Goal: Information Seeking & Learning: Learn about a topic

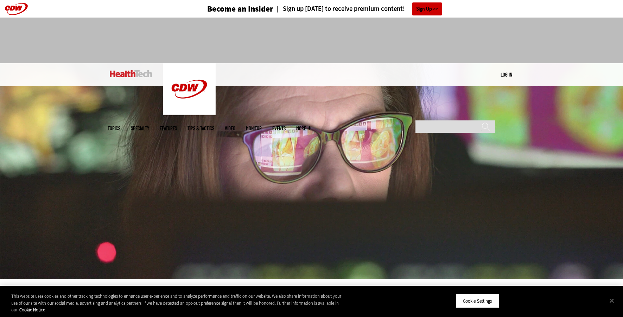
click at [177, 126] on link "Features" at bounding box center [168, 128] width 17 height 5
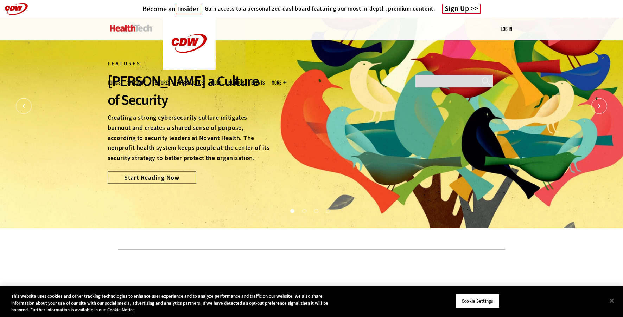
click at [120, 80] on span "Topics" at bounding box center [114, 82] width 13 height 5
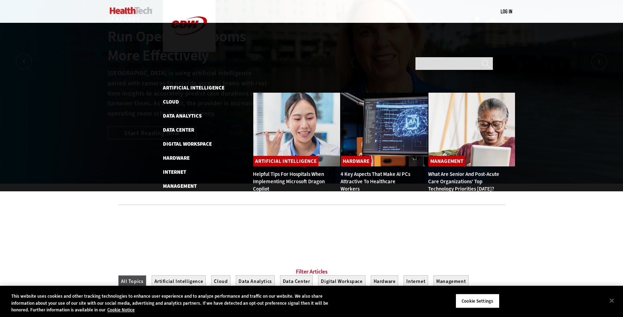
scroll to position [47, 0]
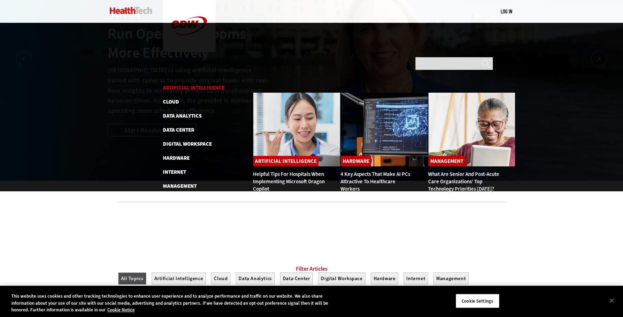
click at [199, 84] on link "Artificial Intelligence" at bounding box center [194, 87] width 62 height 7
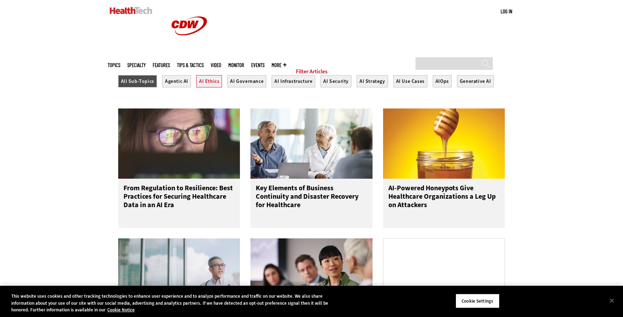
scroll to position [249, 0]
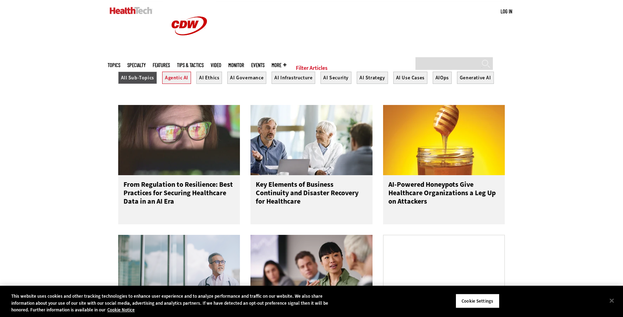
click at [178, 83] on button "Agentic AI" at bounding box center [176, 78] width 29 height 12
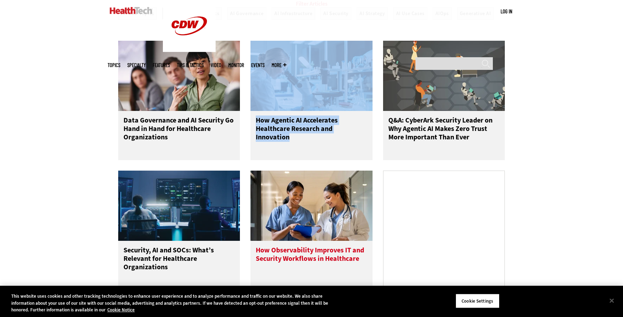
scroll to position [483, 0]
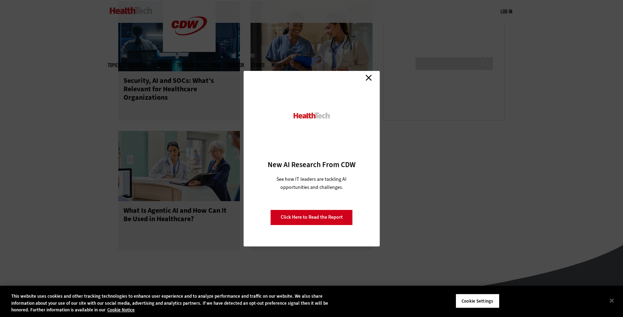
click at [371, 77] on link "Close" at bounding box center [368, 78] width 11 height 11
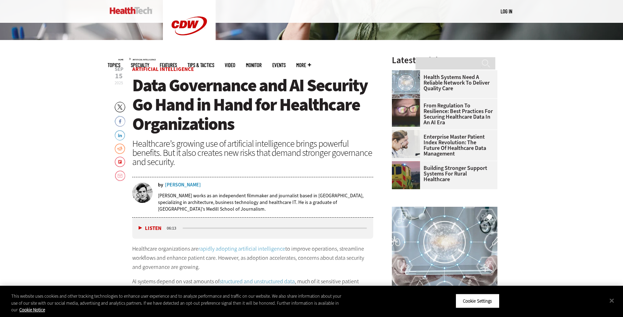
scroll to position [264, 0]
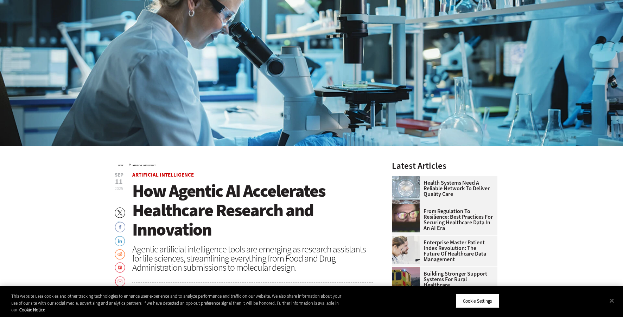
scroll to position [154, 0]
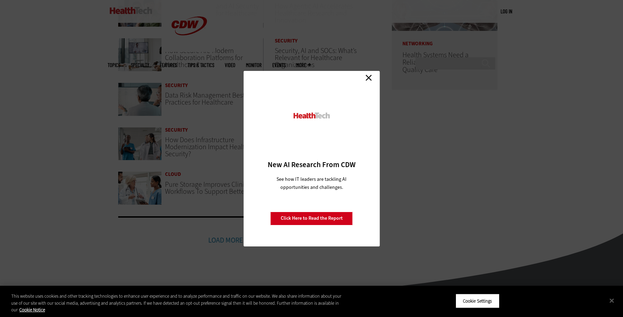
scroll to position [232, 0]
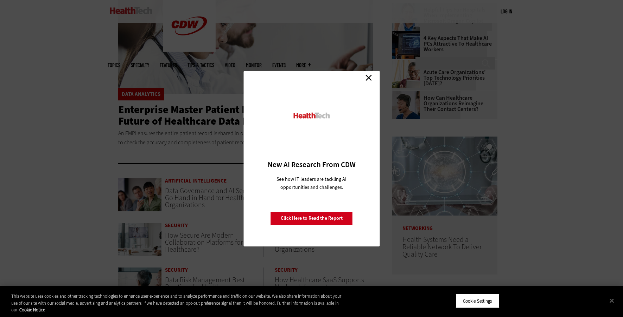
click at [367, 77] on link "Close" at bounding box center [368, 78] width 11 height 11
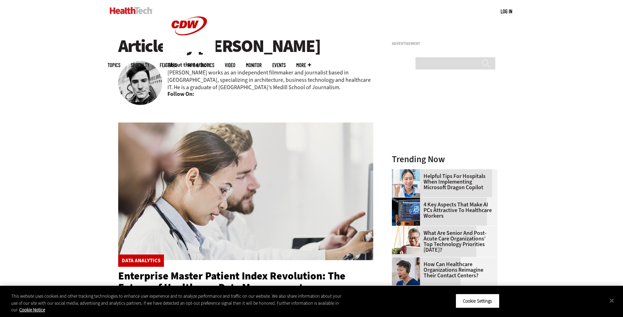
scroll to position [0, 0]
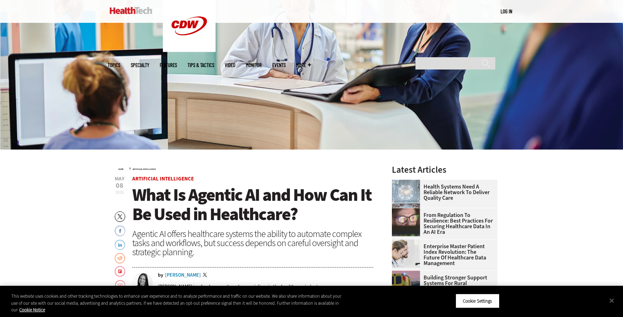
scroll to position [237, 0]
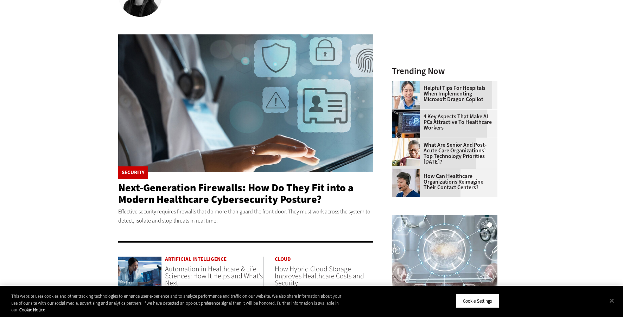
scroll to position [26, 0]
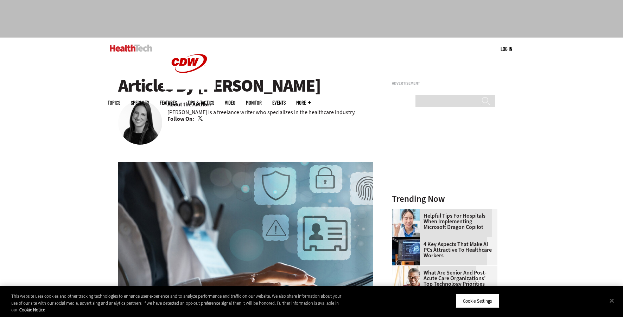
drag, startPoint x: 288, startPoint y: 90, endPoint x: 198, endPoint y: 90, distance: 90.4
click at [198, 90] on h1 "Articles By [PERSON_NAME]" at bounding box center [245, 85] width 255 height 19
copy h1 "[PERSON_NAME]"
